Goal: Task Accomplishment & Management: Manage account settings

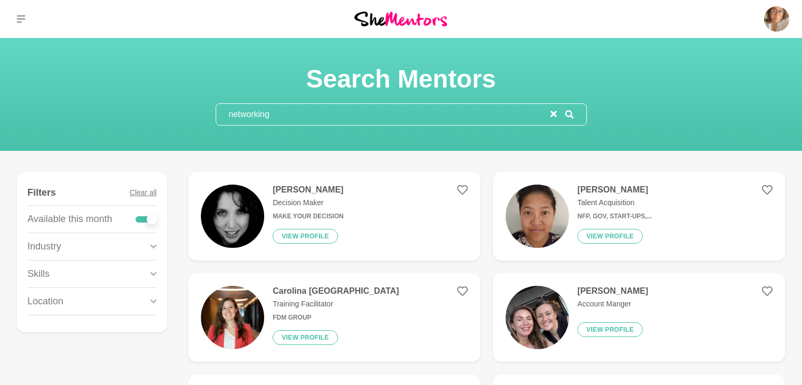
scroll to position [988, 0]
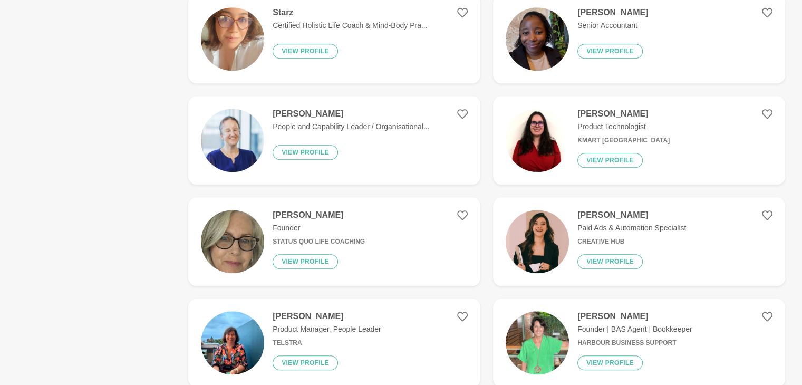
click at [142, 127] on div "Show Filters Filters Clear all Available this month Industry Accounting Adminis…" at bounding box center [401, 227] width 769 height 2086
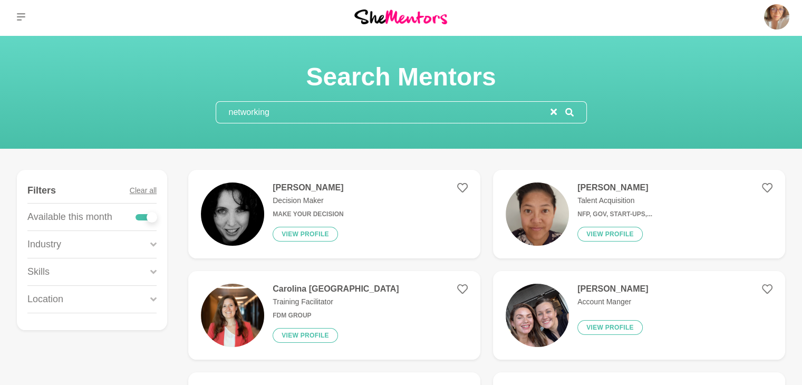
scroll to position [0, 0]
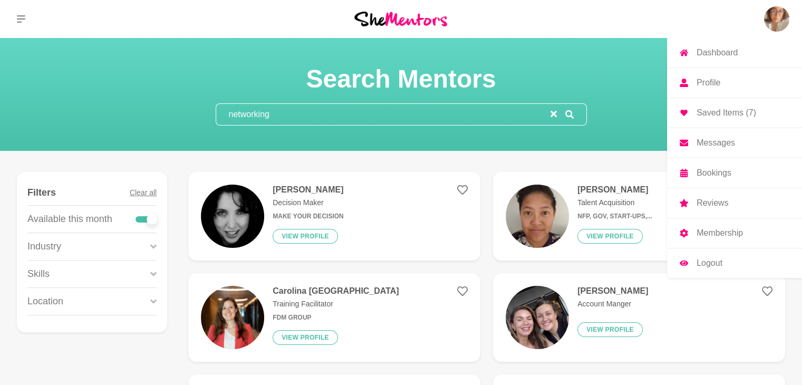
click at [722, 89] on link "Profile" at bounding box center [734, 83] width 135 height 30
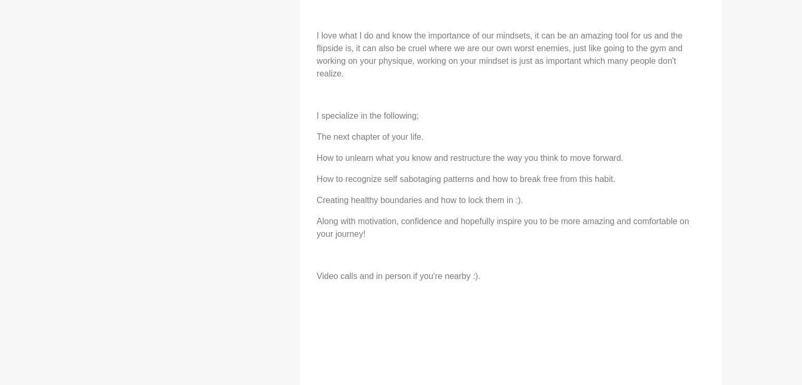
scroll to position [920, 0]
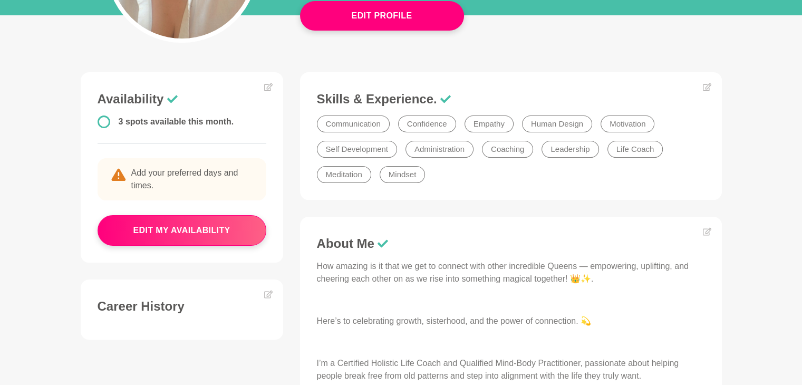
scroll to position [219, 0]
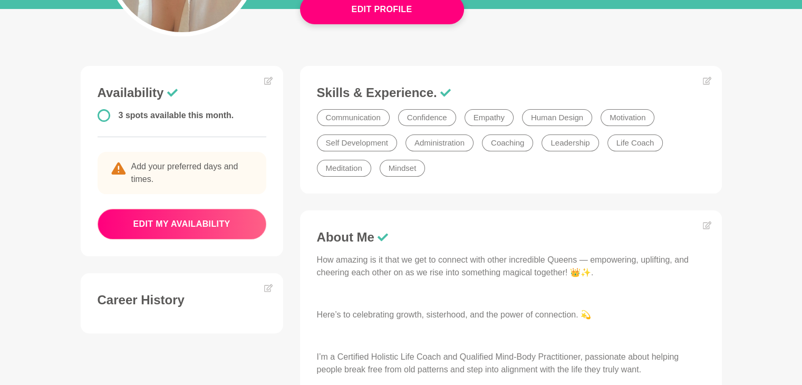
click at [227, 226] on button "edit my availability" at bounding box center [182, 224] width 169 height 31
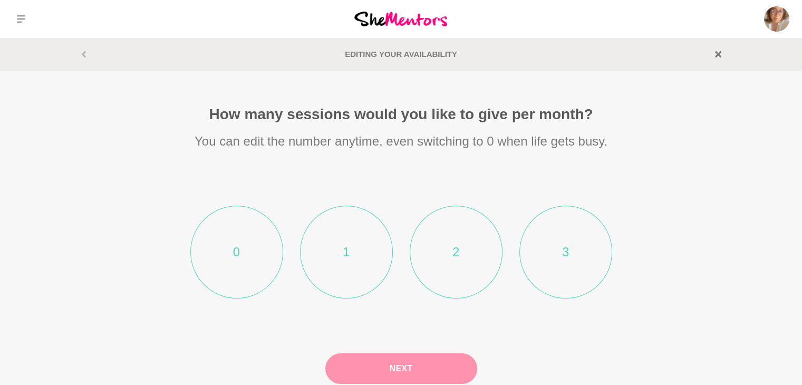
click at [475, 241] on li "2" at bounding box center [456, 252] width 93 height 93
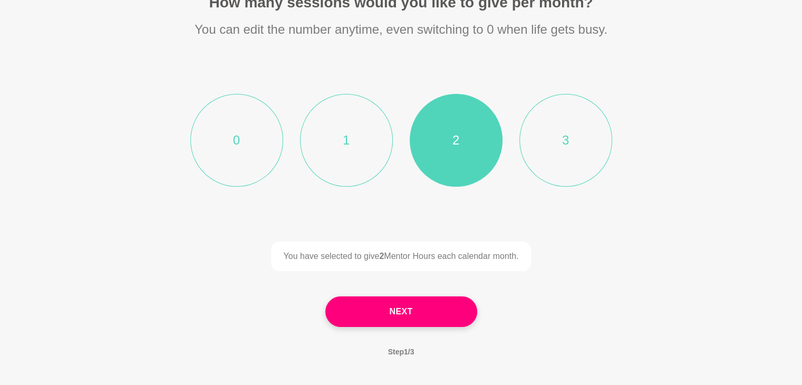
scroll to position [118, 0]
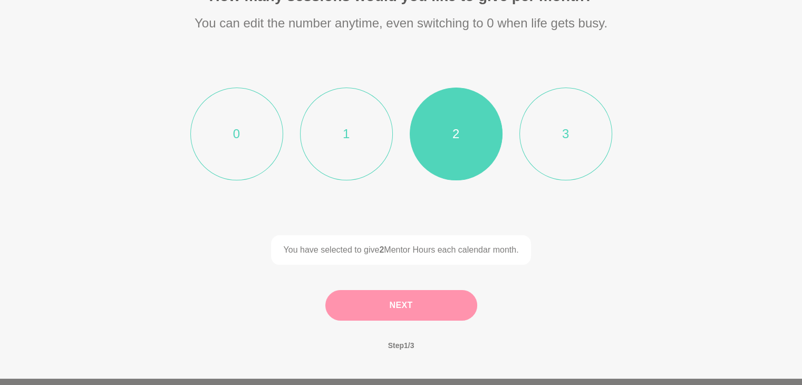
click at [450, 315] on button "Next" at bounding box center [402, 305] width 152 height 31
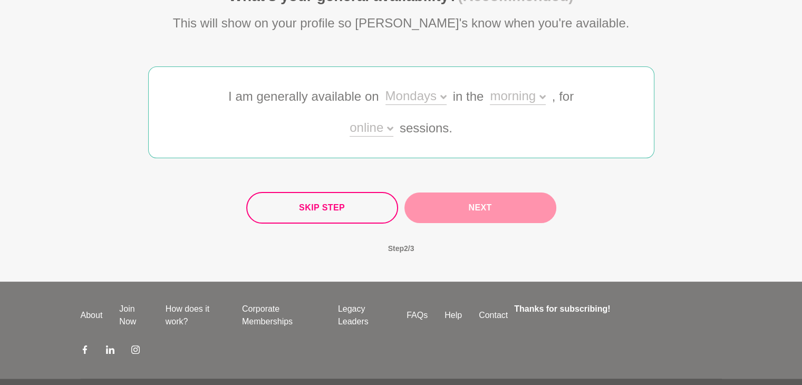
click at [443, 95] on icon at bounding box center [444, 97] width 6 height 6
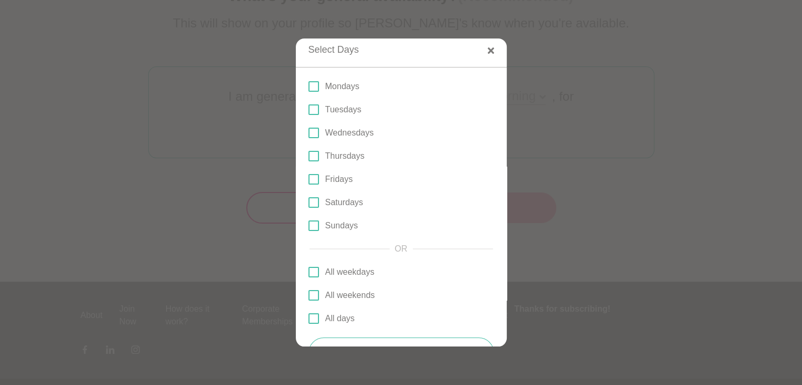
scroll to position [0, 0]
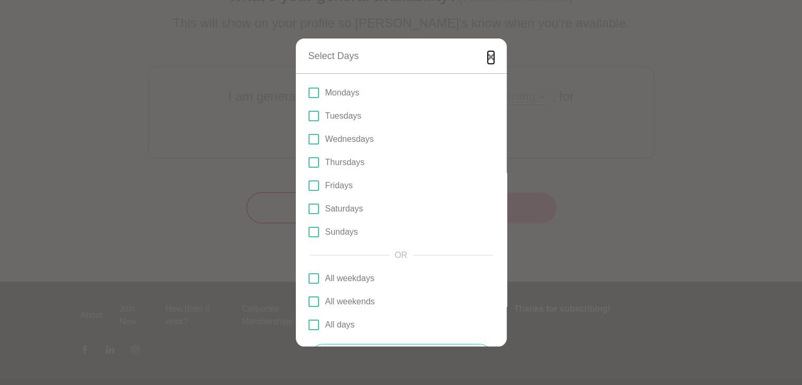
click at [488, 55] on icon "button" at bounding box center [491, 57] width 6 height 6
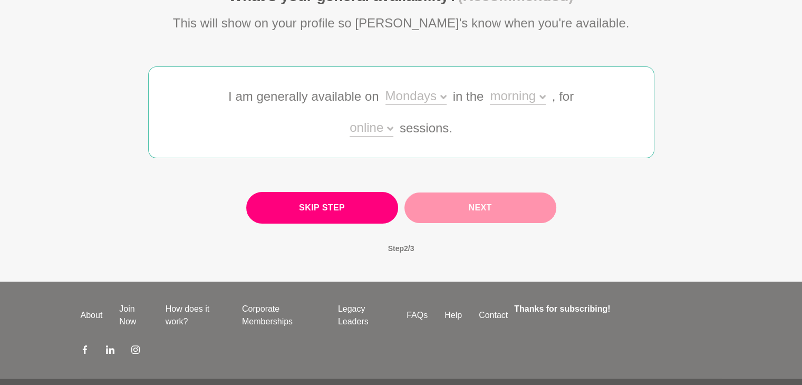
click at [316, 201] on button "Skip Step" at bounding box center [322, 208] width 152 height 32
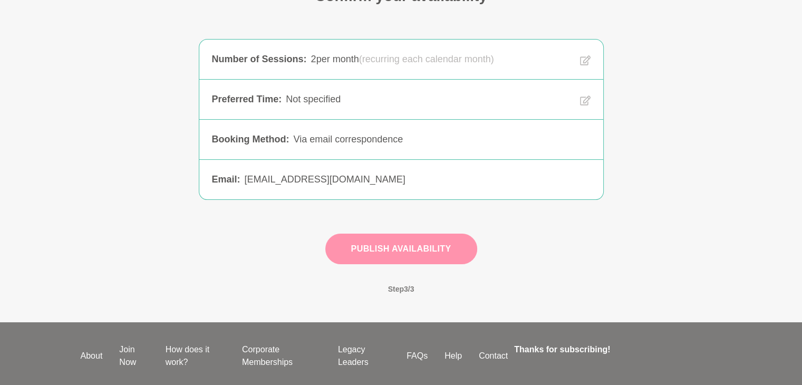
click at [389, 243] on button "Publish Availability" at bounding box center [402, 249] width 152 height 31
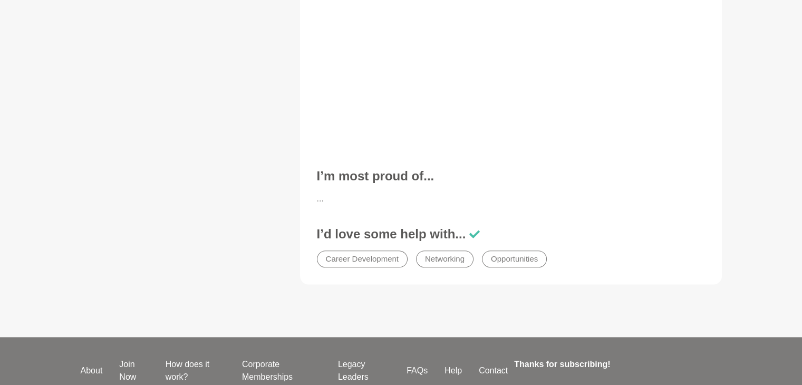
scroll to position [1299, 0]
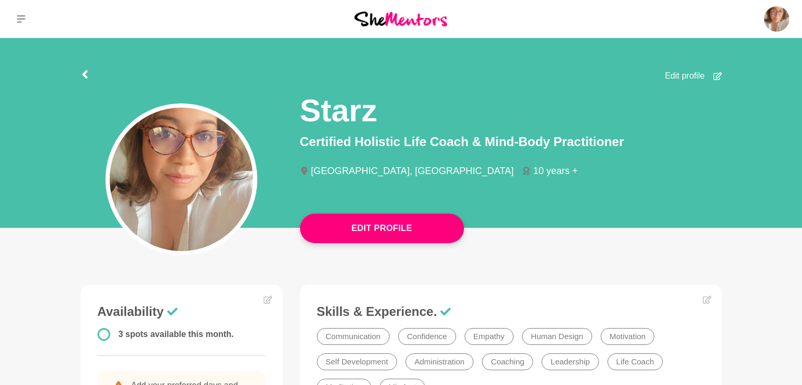
scroll to position [82, 0]
